Goal: Task Accomplishment & Management: Manage account settings

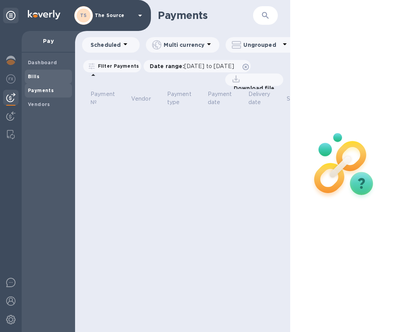
click at [41, 77] on span "Bills" at bounding box center [48, 77] width 41 height 8
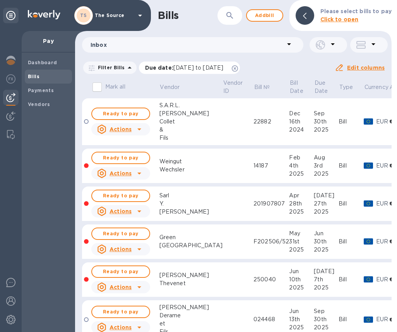
click at [238, 69] on icon at bounding box center [235, 68] width 6 height 6
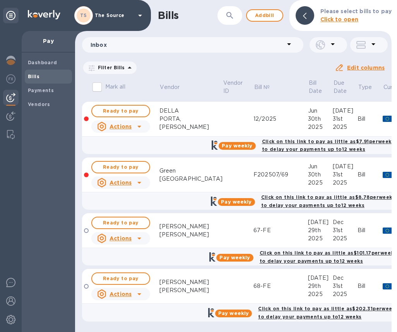
scroll to position [985, 0]
click at [233, 17] on icon "button" at bounding box center [229, 15] width 7 height 7
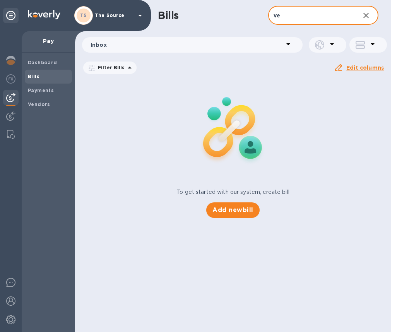
type input "v"
type input "[PERSON_NAME]"
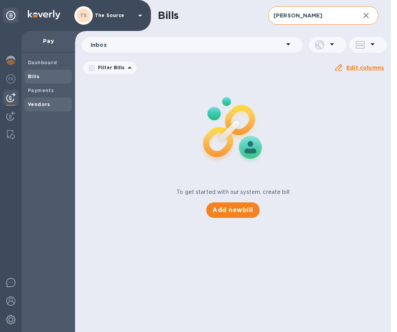
click at [36, 102] on b "Vendors" at bounding box center [39, 104] width 22 height 6
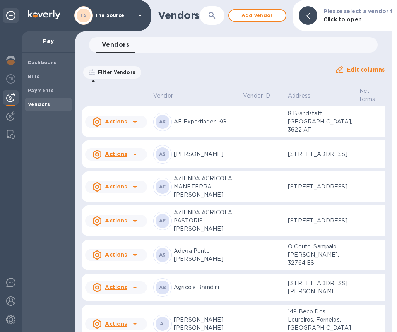
click at [212, 19] on icon "button" at bounding box center [211, 15] width 9 height 9
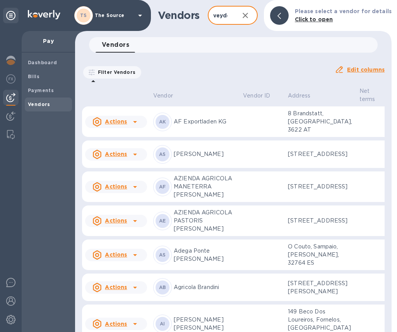
scroll to position [0, 3]
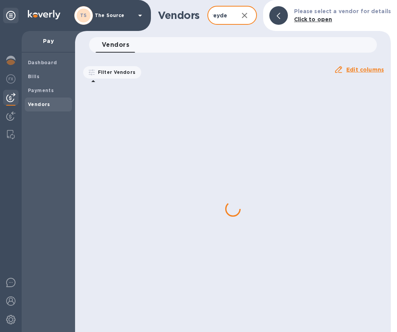
type input "veyder"
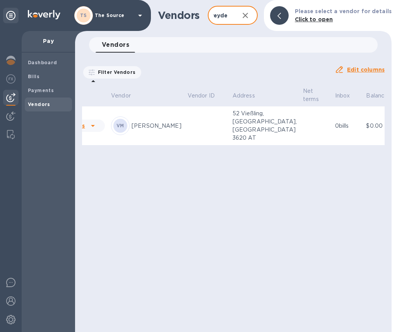
scroll to position [0, 0]
click at [300, 126] on td at bounding box center [316, 125] width 32 height 39
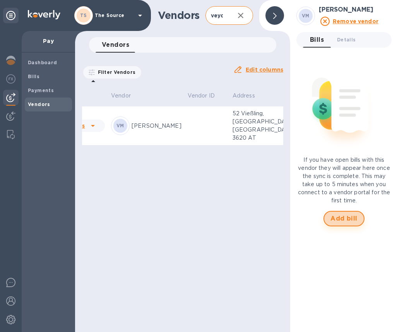
click at [337, 216] on span "Add bill" at bounding box center [343, 218] width 27 height 9
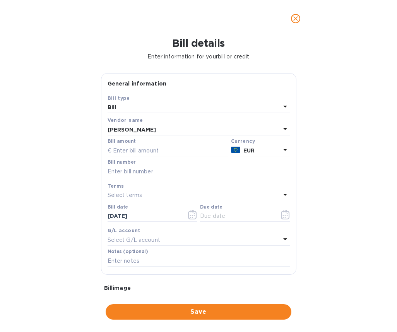
click at [152, 142] on div "Bill amount" at bounding box center [168, 148] width 120 height 18
click at [147, 150] on input "text" at bounding box center [168, 151] width 120 height 12
type input "52,681.10"
click at [117, 173] on input "text" at bounding box center [199, 172] width 182 height 12
paste input "2025000045"
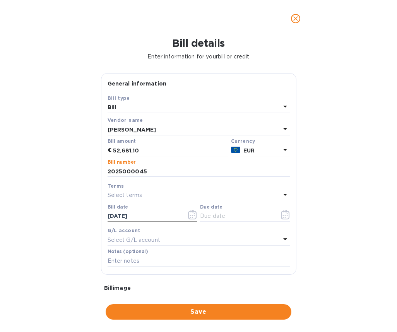
type input "2025000045"
click at [189, 215] on icon "button" at bounding box center [192, 214] width 9 height 9
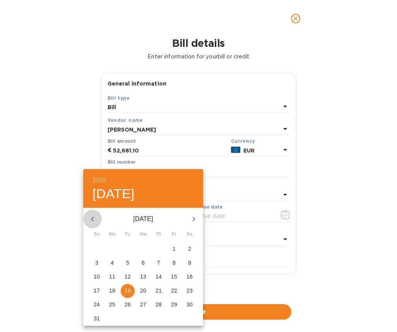
click at [93, 215] on icon "button" at bounding box center [92, 218] width 9 height 9
click at [169, 260] on span "11" at bounding box center [174, 263] width 14 height 8
type input "[DATE]"
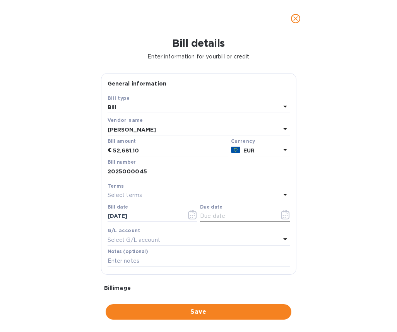
click at [281, 218] on icon "button" at bounding box center [285, 214] width 9 height 9
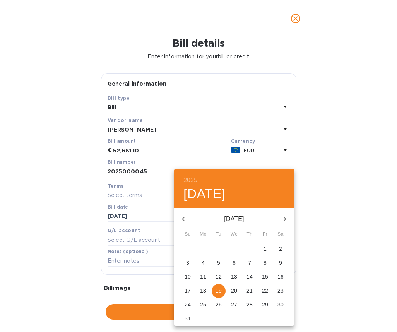
click at [284, 215] on icon "button" at bounding box center [284, 218] width 9 height 9
click at [284, 221] on icon "button" at bounding box center [284, 218] width 9 height 9
click at [236, 304] on p "31" at bounding box center [234, 305] width 6 height 8
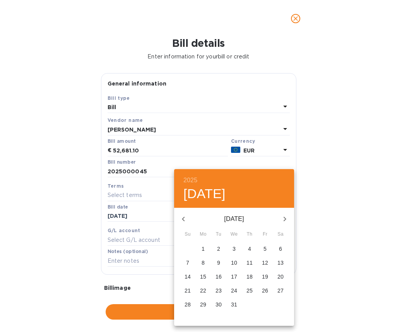
type input "[DATE]"
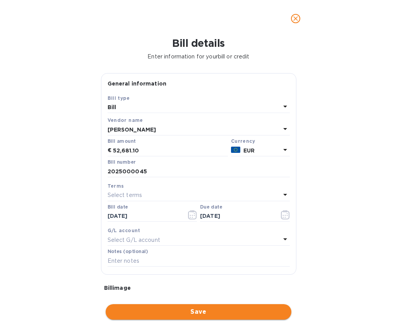
click at [176, 313] on span "Save" at bounding box center [198, 311] width 173 height 9
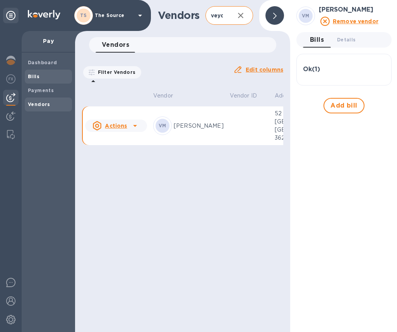
click at [32, 79] on span "Bills" at bounding box center [34, 77] width 12 height 8
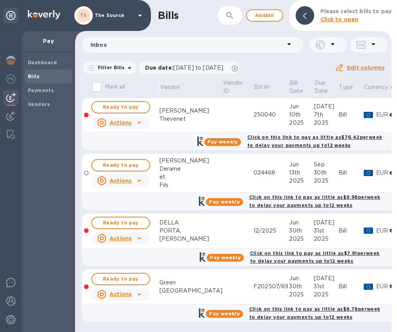
scroll to position [242, 0]
click at [238, 67] on icon at bounding box center [235, 68] width 6 height 6
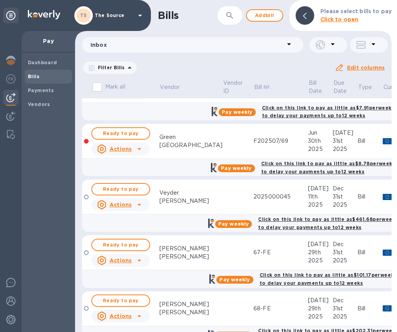
scroll to position [1008, 0]
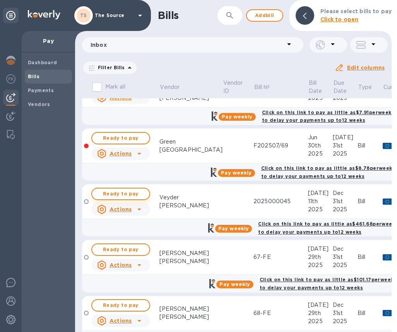
click at [140, 191] on span "Ready to pay" at bounding box center [120, 193] width 45 height 9
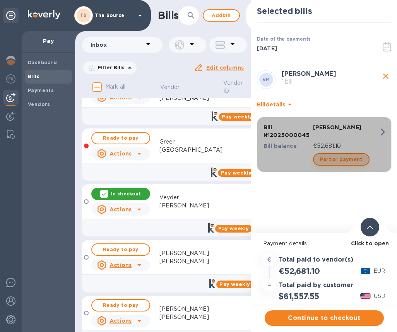
click at [344, 160] on span "Partial payment" at bounding box center [341, 159] width 43 height 9
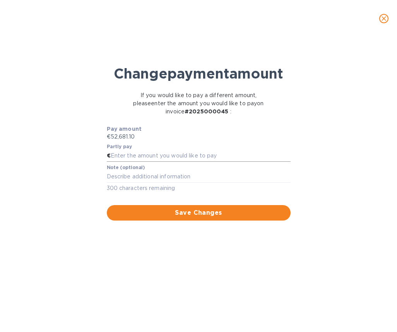
click at [139, 162] on input "text" at bounding box center [201, 156] width 180 height 12
paste input "10,536.20"
type input "10,536.20"
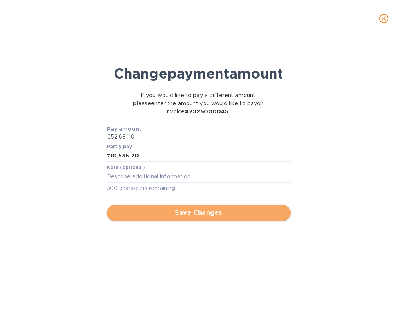
click at [156, 217] on span "Save Changes" at bounding box center [198, 212] width 171 height 9
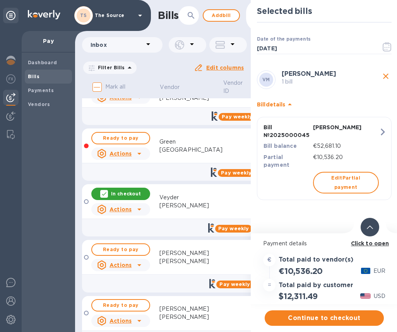
click at [368, 228] on icon at bounding box center [370, 227] width 6 height 3
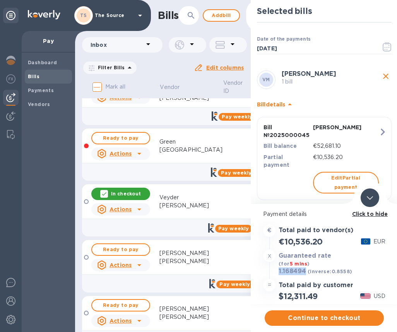
drag, startPoint x: 306, startPoint y: 270, endPoint x: 279, endPoint y: 271, distance: 27.1
click at [279, 271] on h3 "1.168494" at bounding box center [292, 272] width 27 height 8
copy h3 "1.168494"
click at [310, 320] on span "Continue to checkout" at bounding box center [324, 317] width 107 height 9
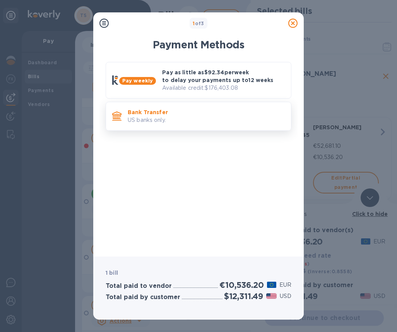
click at [246, 118] on p "US banks only." at bounding box center [206, 120] width 157 height 8
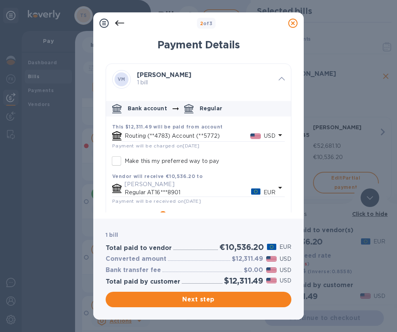
click at [276, 137] on icon "default-method" at bounding box center [280, 134] width 9 height 9
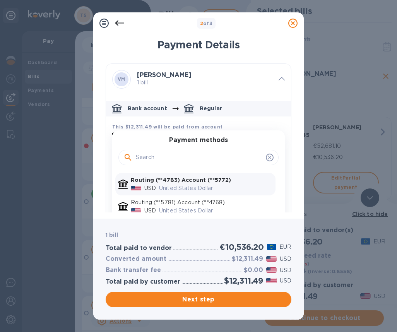
click at [231, 182] on p "Routing (**4783) Account (**5772)" at bounding box center [202, 180] width 142 height 8
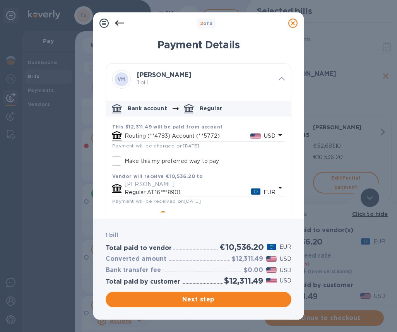
click at [276, 133] on icon "default-method" at bounding box center [280, 134] width 9 height 9
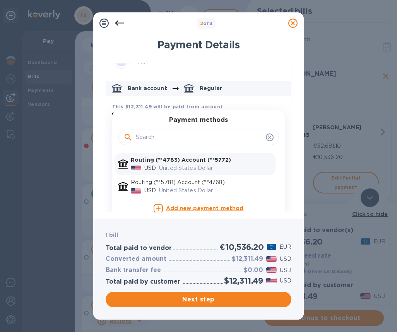
scroll to position [29, 0]
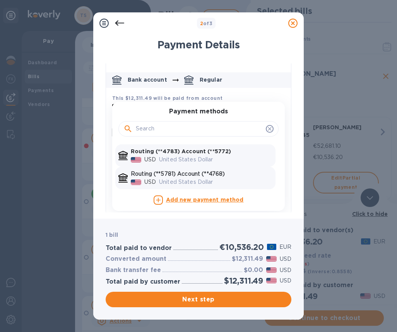
click at [231, 178] on p "United States Dollar" at bounding box center [215, 182] width 113 height 8
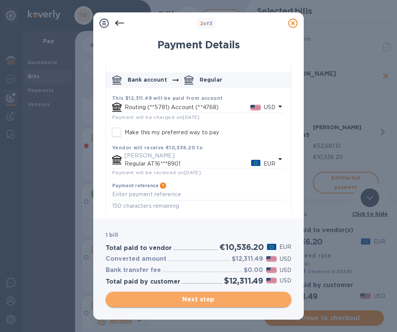
click at [245, 304] on button "Next step" at bounding box center [199, 299] width 186 height 15
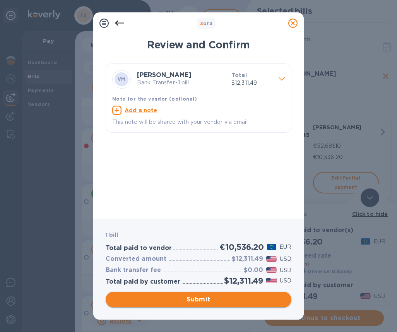
click at [238, 300] on span "Submit" at bounding box center [198, 299] width 173 height 9
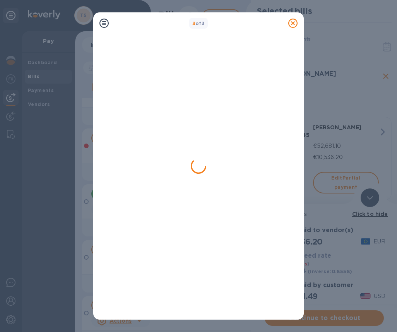
scroll to position [0, 0]
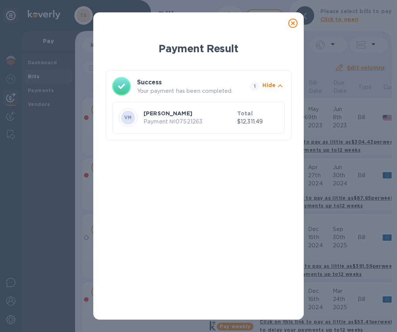
click at [292, 24] on icon at bounding box center [292, 23] width 9 height 9
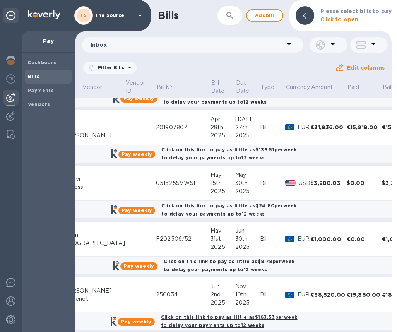
scroll to position [631, 0]
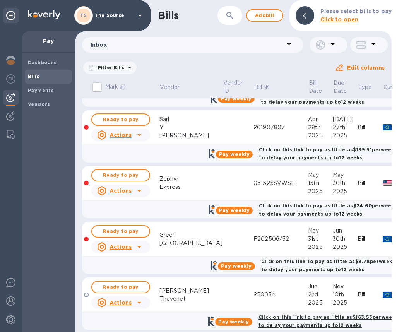
click at [139, 192] on icon at bounding box center [139, 191] width 4 height 2
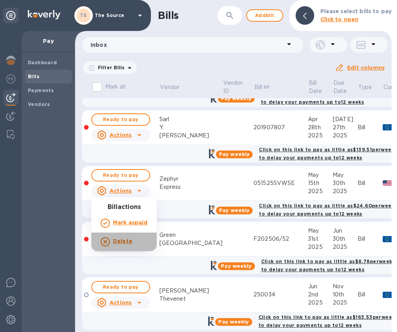
click at [128, 241] on b "Delete" at bounding box center [122, 241] width 19 height 6
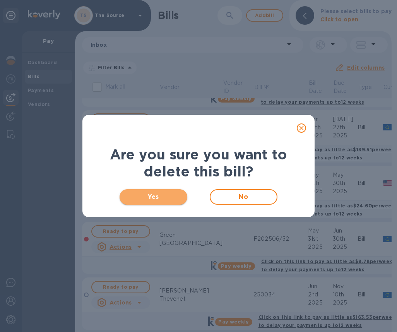
click at [160, 195] on span "Yes" at bounding box center [153, 196] width 55 height 9
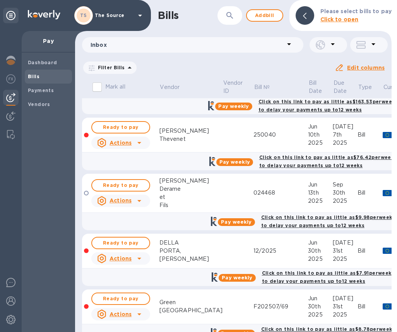
scroll to position [791, 0]
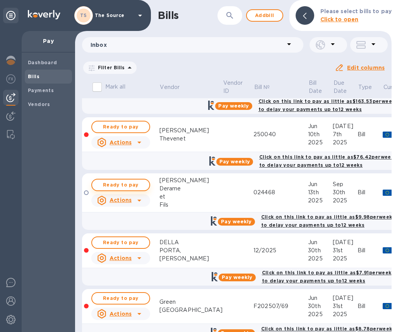
click at [136, 184] on span "Ready to pay" at bounding box center [120, 184] width 45 height 9
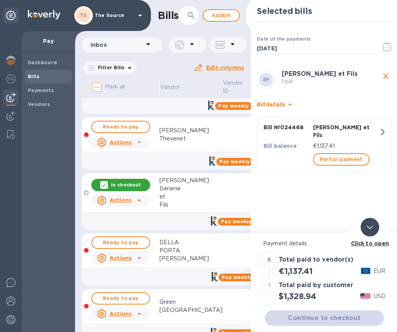
click at [370, 228] on icon at bounding box center [370, 227] width 6 height 3
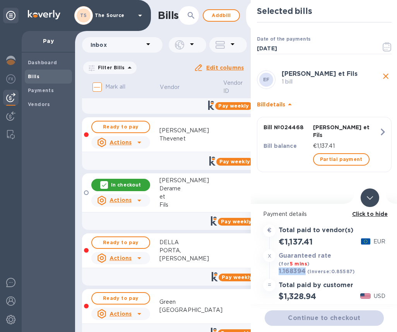
drag, startPoint x: 305, startPoint y: 271, endPoint x: 278, endPoint y: 271, distance: 26.3
click at [278, 271] on div "1.168394 (inverse: 0.85587 )" at bounding box center [317, 271] width 80 height 11
copy h3 "1.168394"
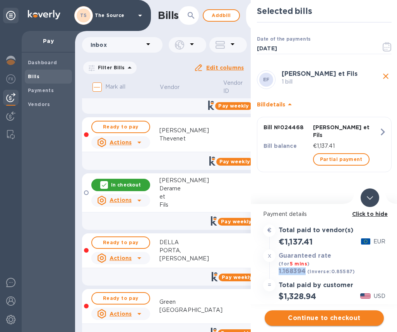
click at [323, 317] on span "Continue to checkout" at bounding box center [324, 317] width 107 height 9
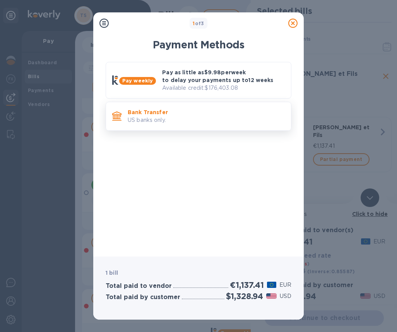
click at [224, 118] on p "US banks only." at bounding box center [206, 120] width 157 height 8
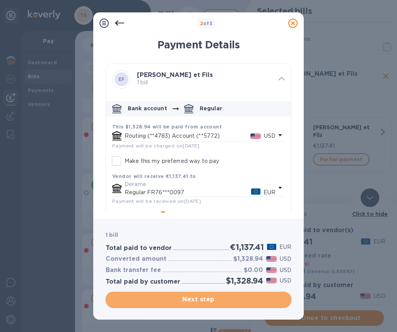
click at [219, 298] on span "Next step" at bounding box center [198, 299] width 173 height 9
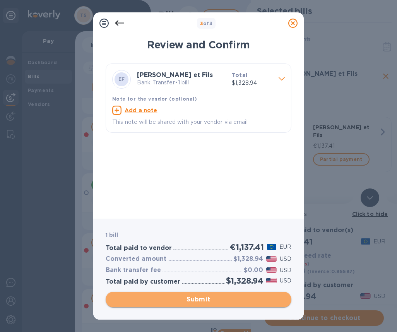
click at [223, 299] on span "Submit" at bounding box center [198, 299] width 173 height 9
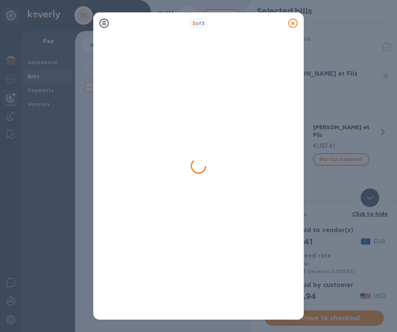
scroll to position [0, 0]
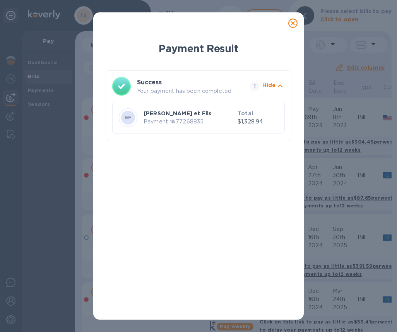
click at [295, 23] on icon at bounding box center [292, 23] width 9 height 9
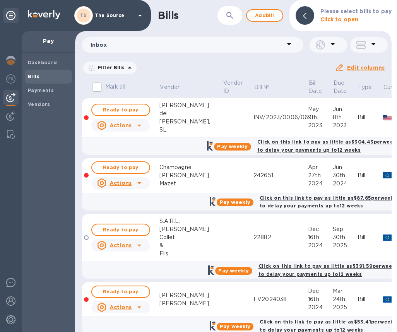
click at [43, 77] on span "Bills" at bounding box center [48, 77] width 41 height 8
click at [229, 14] on icon "button" at bounding box center [229, 15] width 7 height 7
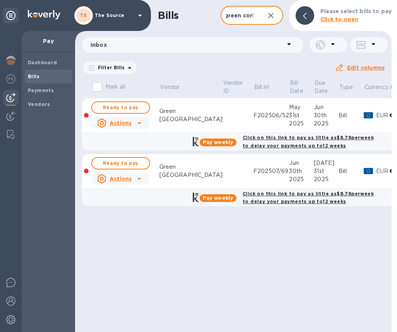
type input "green cork"
click at [37, 109] on div "Vendors" at bounding box center [48, 105] width 47 height 14
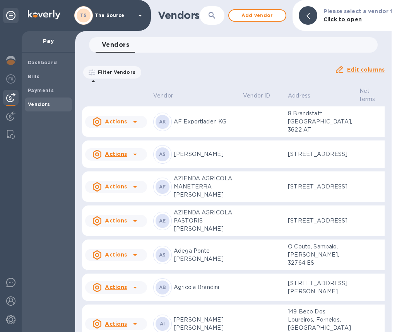
click at [212, 15] on icon "button" at bounding box center [211, 15] width 9 height 9
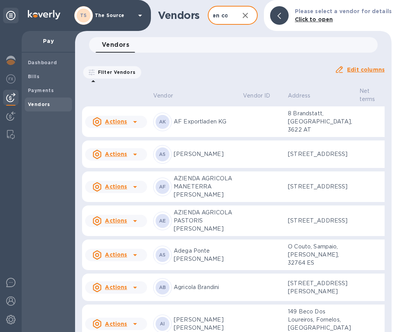
scroll to position [0, 14]
type input "green cork"
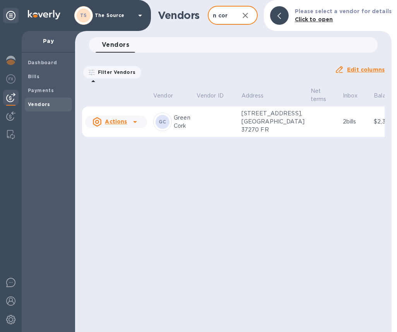
scroll to position [0, 0]
click at [278, 134] on p "[STREET_ADDRESS], [GEOGRAPHIC_DATA] 37270 FR" at bounding box center [272, 122] width 63 height 24
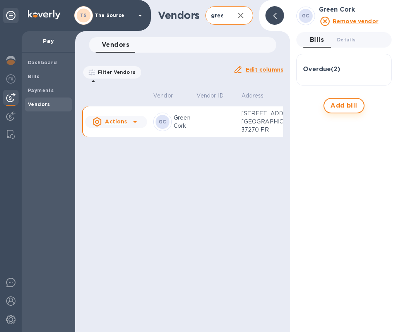
click at [354, 104] on span "Add bill" at bounding box center [343, 105] width 27 height 9
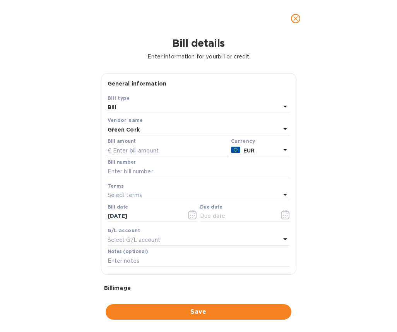
click at [144, 150] on input "text" at bounding box center [168, 151] width 120 height 12
type input "1,000"
click at [132, 172] on input "text" at bounding box center [199, 172] width 182 height 12
paste input "F202508/83"
type input "F202508/83"
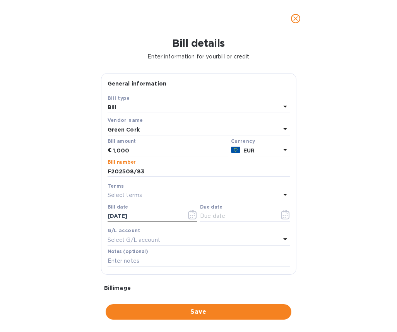
click at [198, 214] on button "button" at bounding box center [192, 214] width 18 height 19
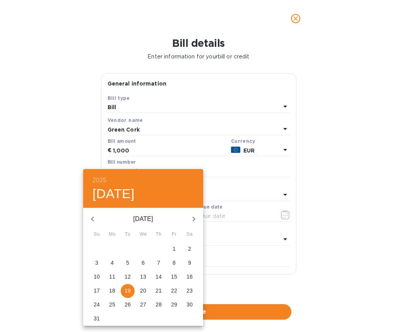
click at [93, 216] on icon "button" at bounding box center [92, 218] width 9 height 9
click at [159, 305] on p "31" at bounding box center [159, 305] width 6 height 8
type input "[DATE]"
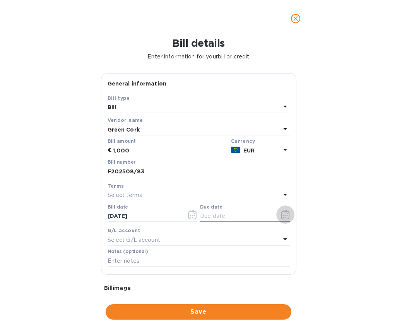
click at [283, 217] on icon "button" at bounding box center [285, 214] width 9 height 9
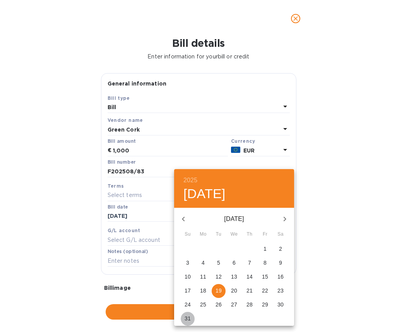
click at [188, 318] on p "31" at bounding box center [188, 319] width 6 height 8
type input "[DATE]"
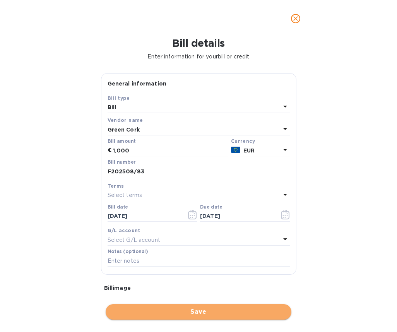
click at [203, 314] on span "Save" at bounding box center [198, 311] width 173 height 9
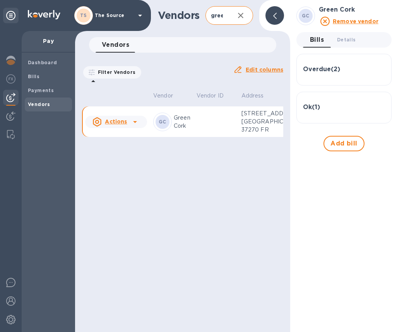
click at [45, 105] on b "Vendors" at bounding box center [39, 104] width 22 height 6
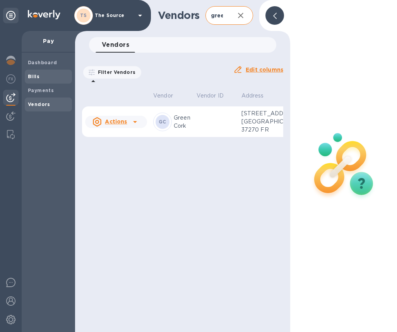
click at [52, 79] on span "Bills" at bounding box center [48, 77] width 41 height 8
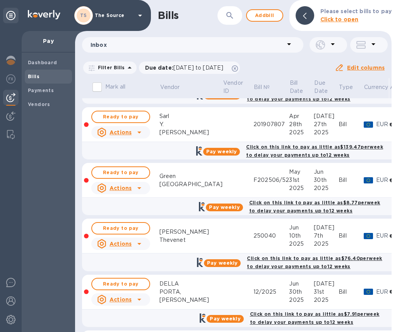
scroll to position [128, 0]
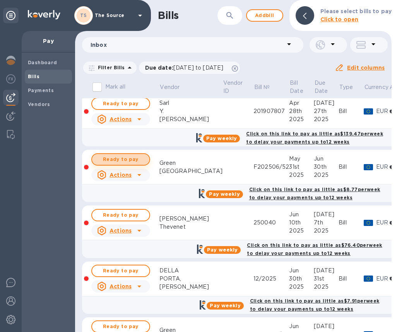
click at [138, 163] on span "Ready to pay" at bounding box center [120, 159] width 45 height 9
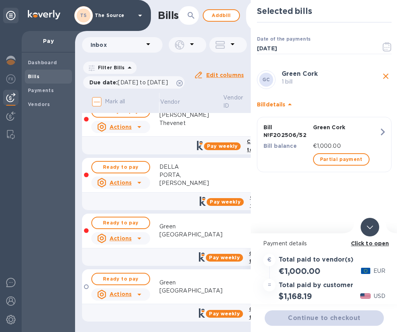
scroll to position [262, 0]
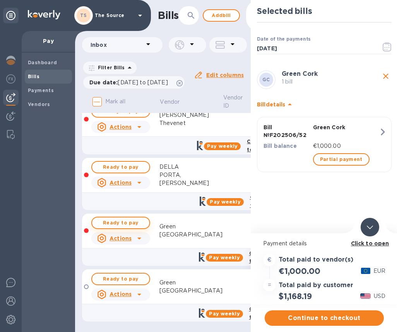
click at [130, 218] on span "Ready to pay" at bounding box center [120, 222] width 45 height 9
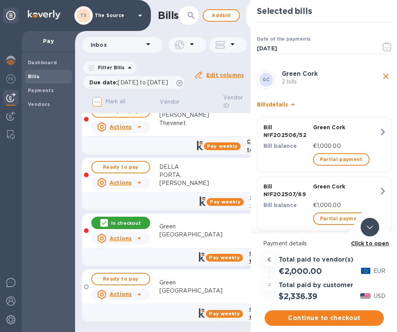
click at [370, 231] on div at bounding box center [370, 227] width 19 height 19
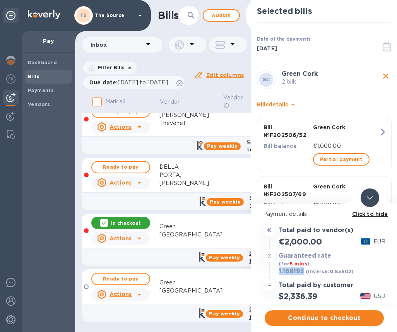
drag, startPoint x: 304, startPoint y: 272, endPoint x: 279, endPoint y: 274, distance: 24.5
click at [279, 274] on div "1.168193 (inverse: 0.85602 )" at bounding box center [316, 271] width 79 height 11
copy h3 "1.168193"
click at [339, 317] on span "Continue to checkout" at bounding box center [324, 317] width 107 height 9
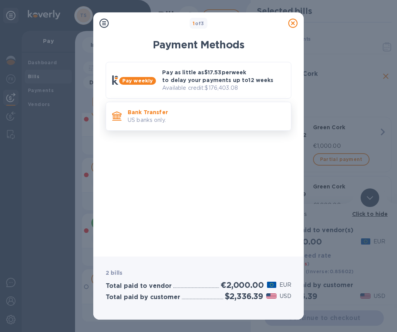
click at [224, 114] on p "Bank Transfer" at bounding box center [206, 112] width 157 height 8
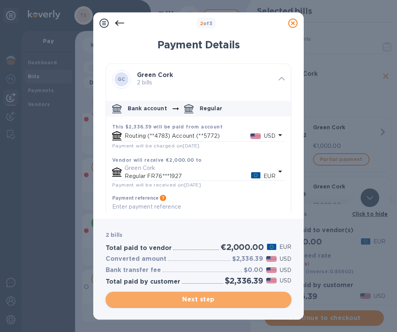
click at [265, 305] on button "Next step" at bounding box center [199, 299] width 186 height 15
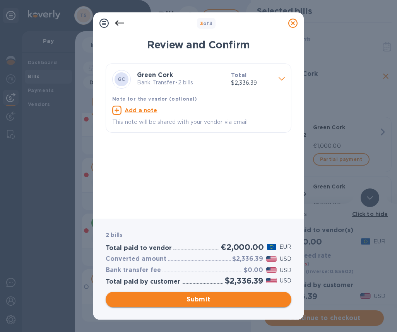
click at [237, 300] on span "Submit" at bounding box center [198, 299] width 173 height 9
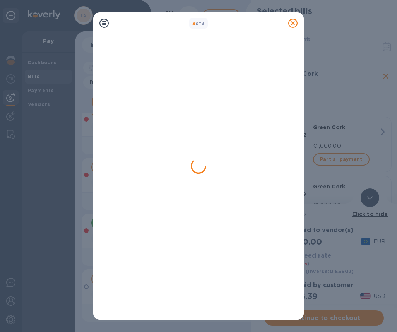
scroll to position [0, 0]
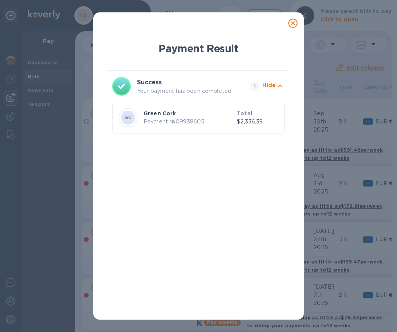
click at [293, 23] on icon at bounding box center [292, 23] width 9 height 9
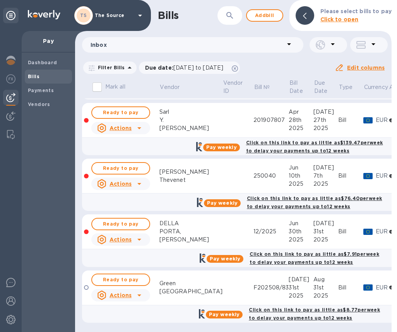
scroll to position [127, 0]
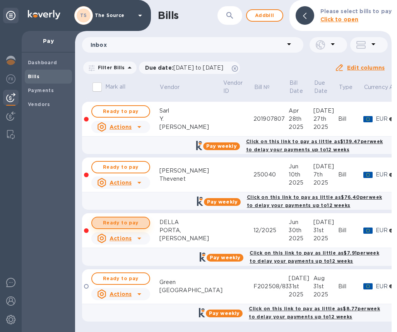
click at [136, 218] on span "Ready to pay" at bounding box center [120, 222] width 45 height 9
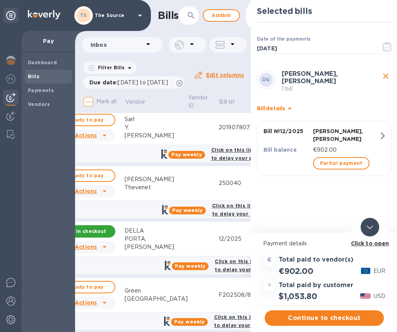
scroll to position [127, 36]
click at [365, 229] on div at bounding box center [370, 227] width 19 height 19
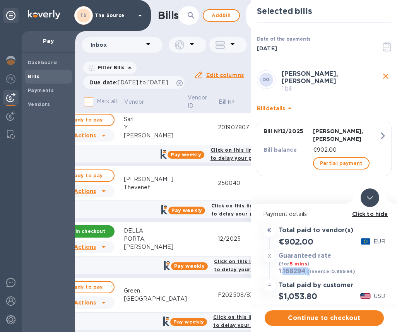
drag, startPoint x: 308, startPoint y: 270, endPoint x: 283, endPoint y: 272, distance: 25.6
click at [283, 272] on div "1.168294 (inverse: 0.85594 )" at bounding box center [317, 271] width 80 height 11
click at [280, 272] on h3 "1.168294" at bounding box center [292, 272] width 27 height 8
drag, startPoint x: 279, startPoint y: 272, endPoint x: 303, endPoint y: 272, distance: 24.4
click at [303, 272] on h3 "1.168294" at bounding box center [292, 272] width 27 height 8
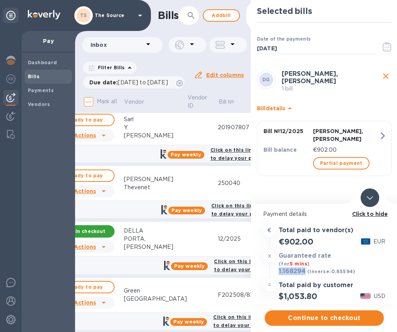
copy h3 "1.168294"
click at [311, 320] on span "Continue to checkout" at bounding box center [324, 317] width 107 height 9
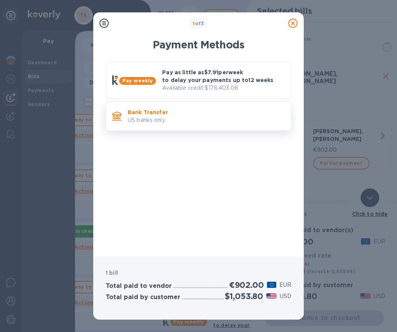
click at [225, 123] on p "US banks only." at bounding box center [206, 120] width 157 height 8
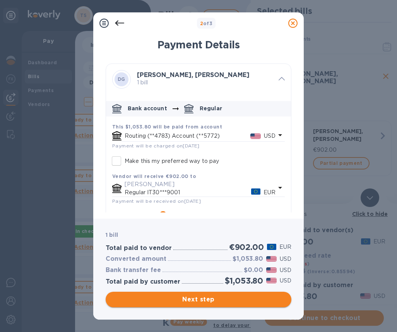
click at [195, 296] on span "Next step" at bounding box center [198, 299] width 173 height 9
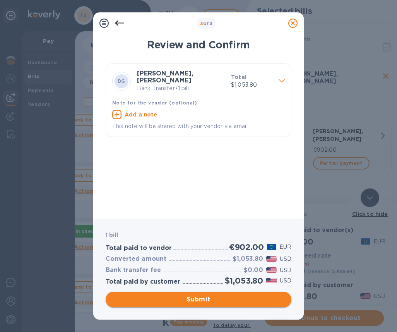
click at [197, 298] on span "Submit" at bounding box center [198, 299] width 173 height 9
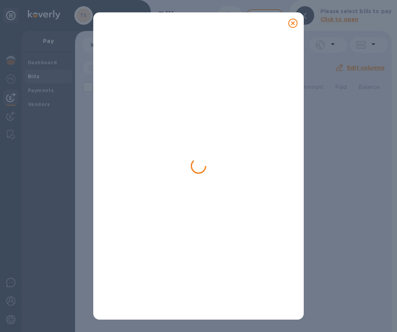
scroll to position [0, 12]
